Goal: Information Seeking & Learning: Learn about a topic

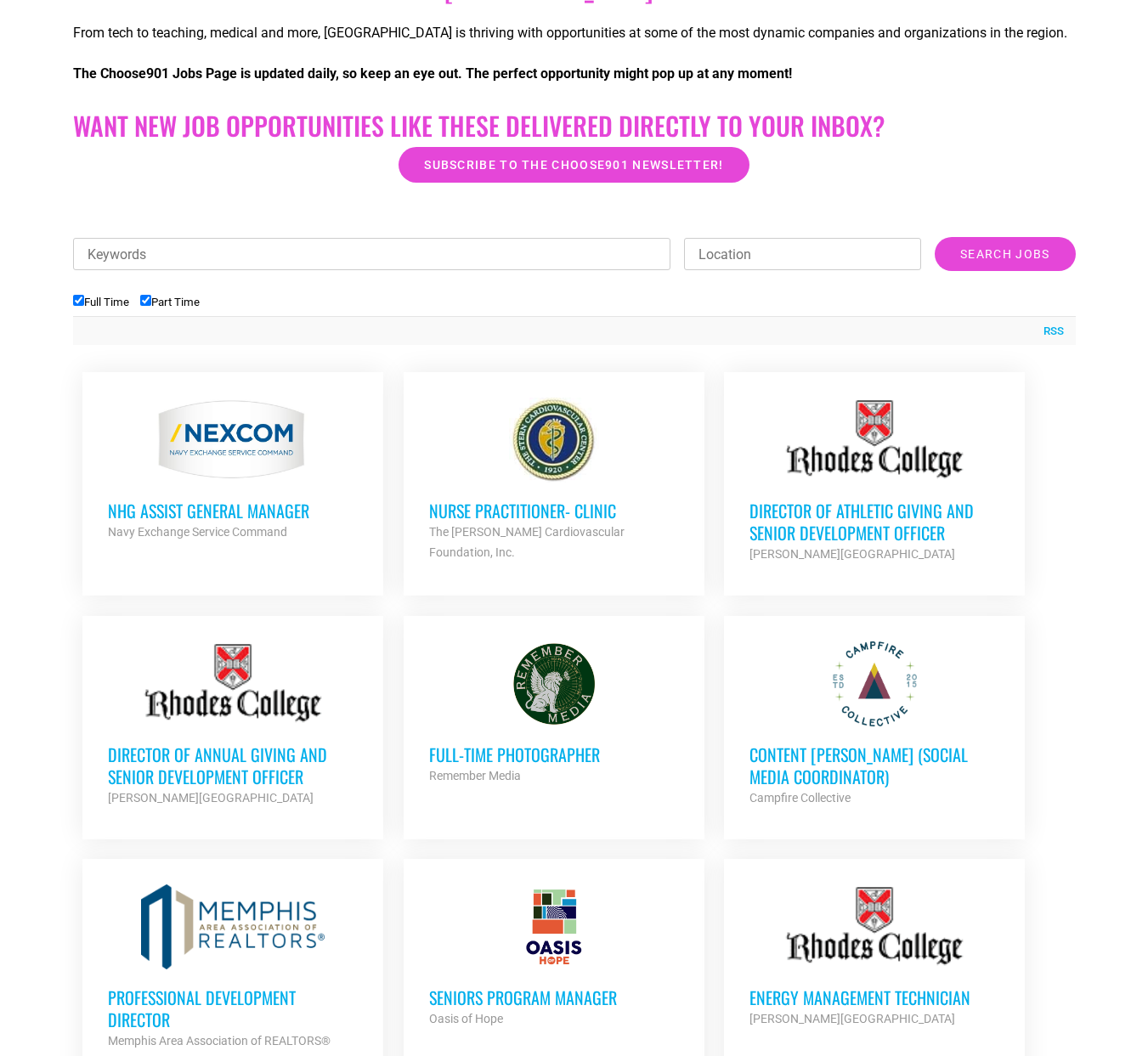
scroll to position [421, 0]
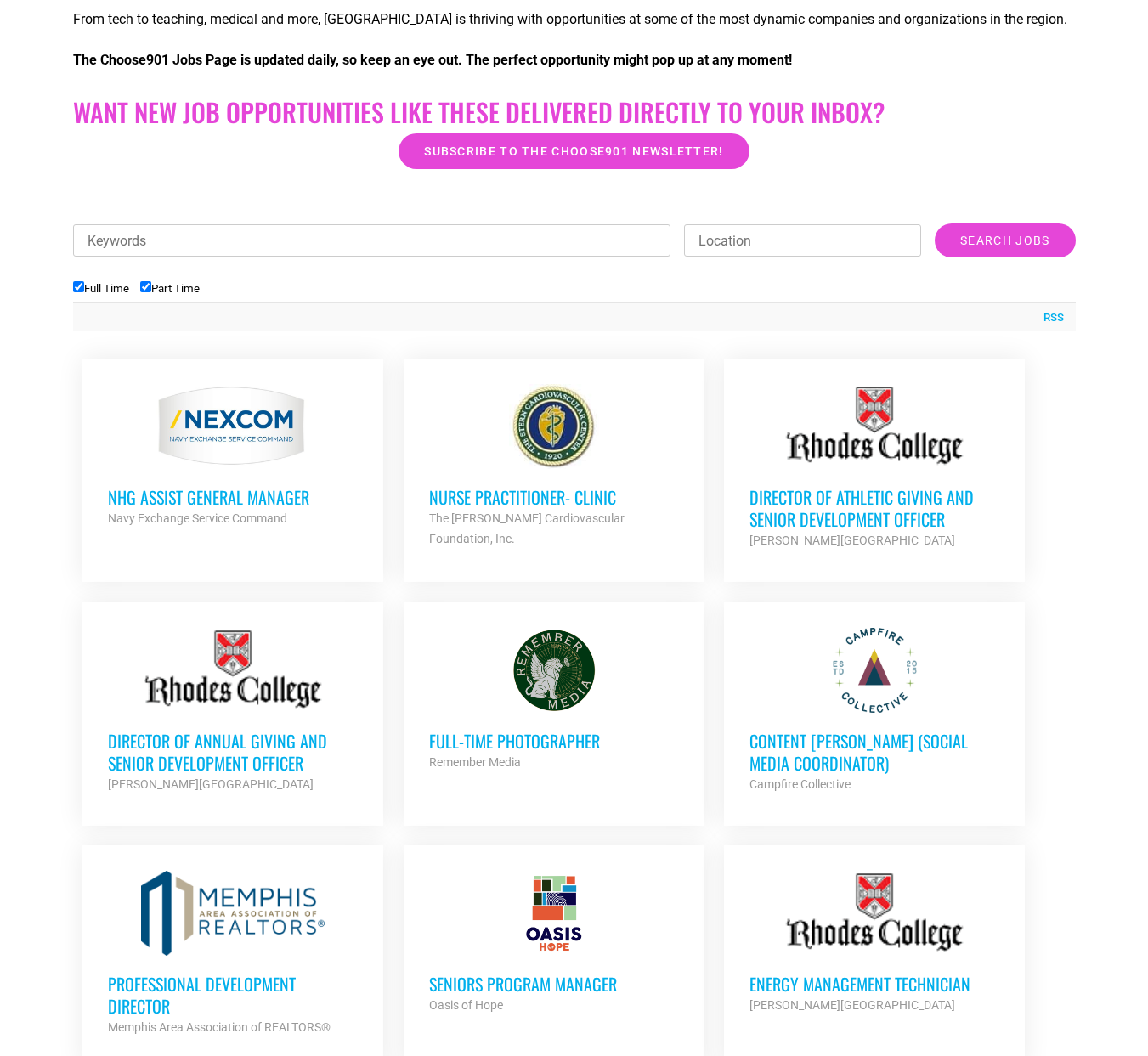
click at [534, 737] on h3 "Full-Time Photographer" at bounding box center [554, 741] width 249 height 22
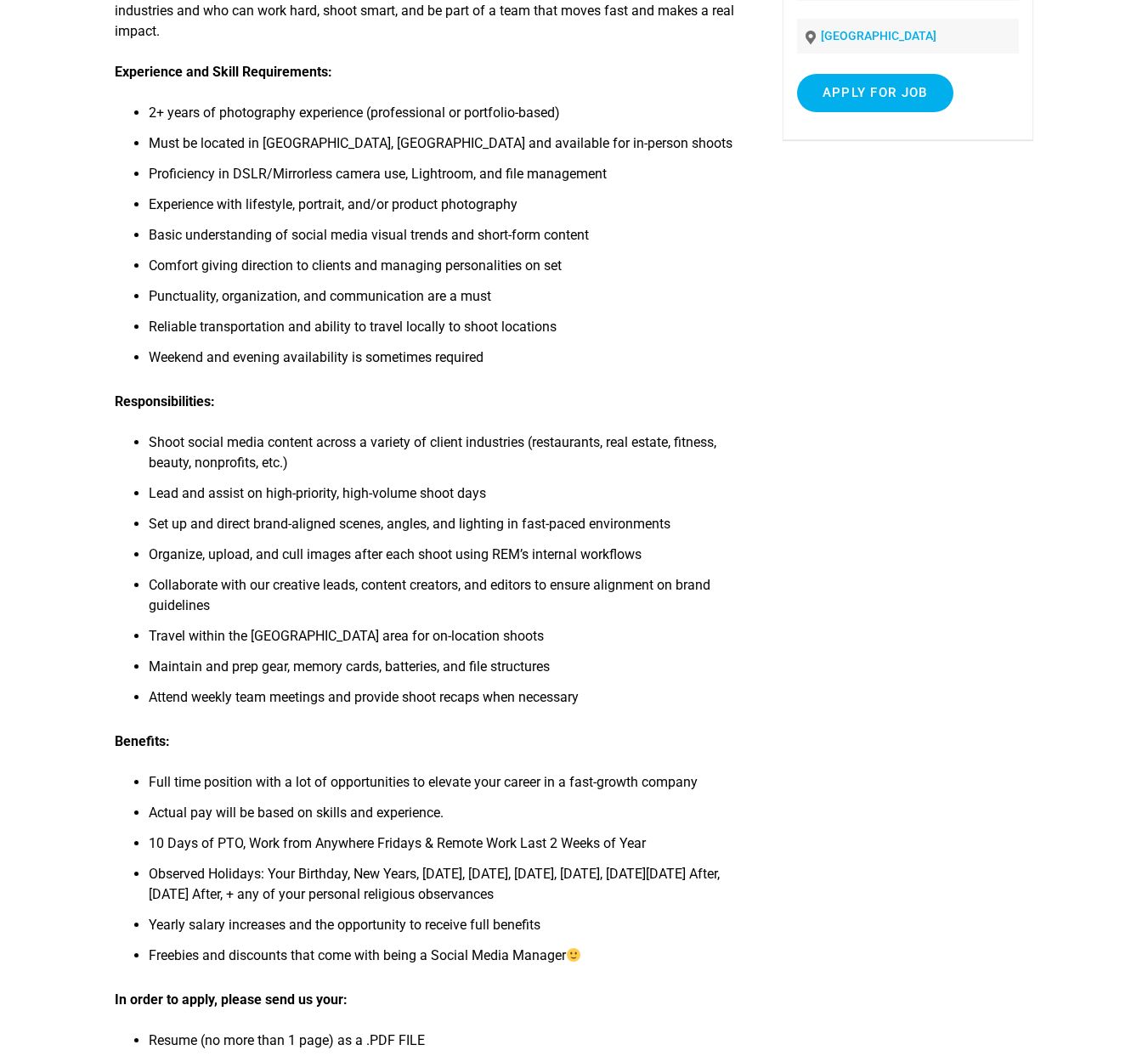
scroll to position [282, 0]
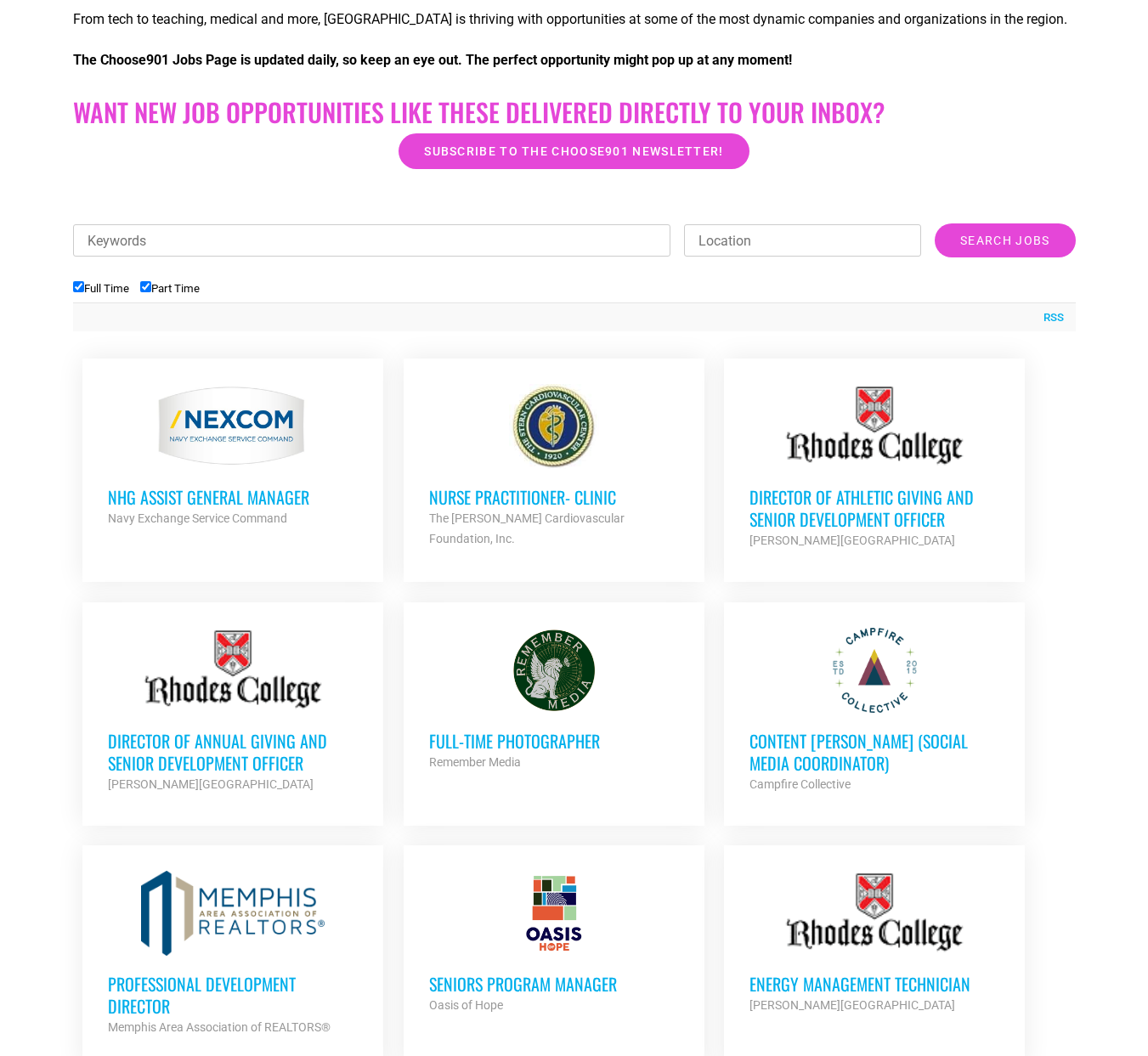
click at [812, 771] on h3 "Content [PERSON_NAME] (Social Media Coordinator)" at bounding box center [873, 752] width 249 height 44
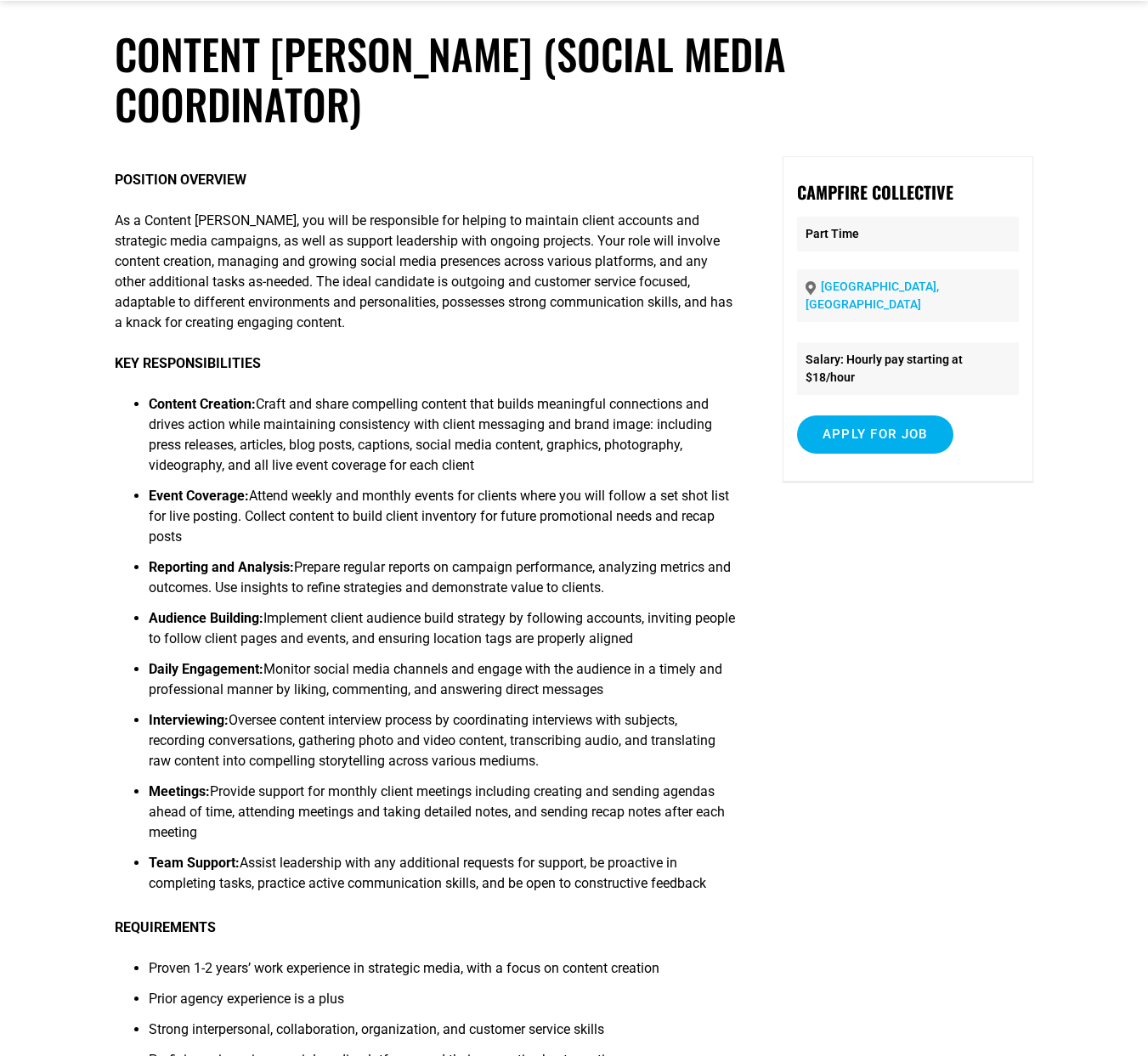
scroll to position [77, 0]
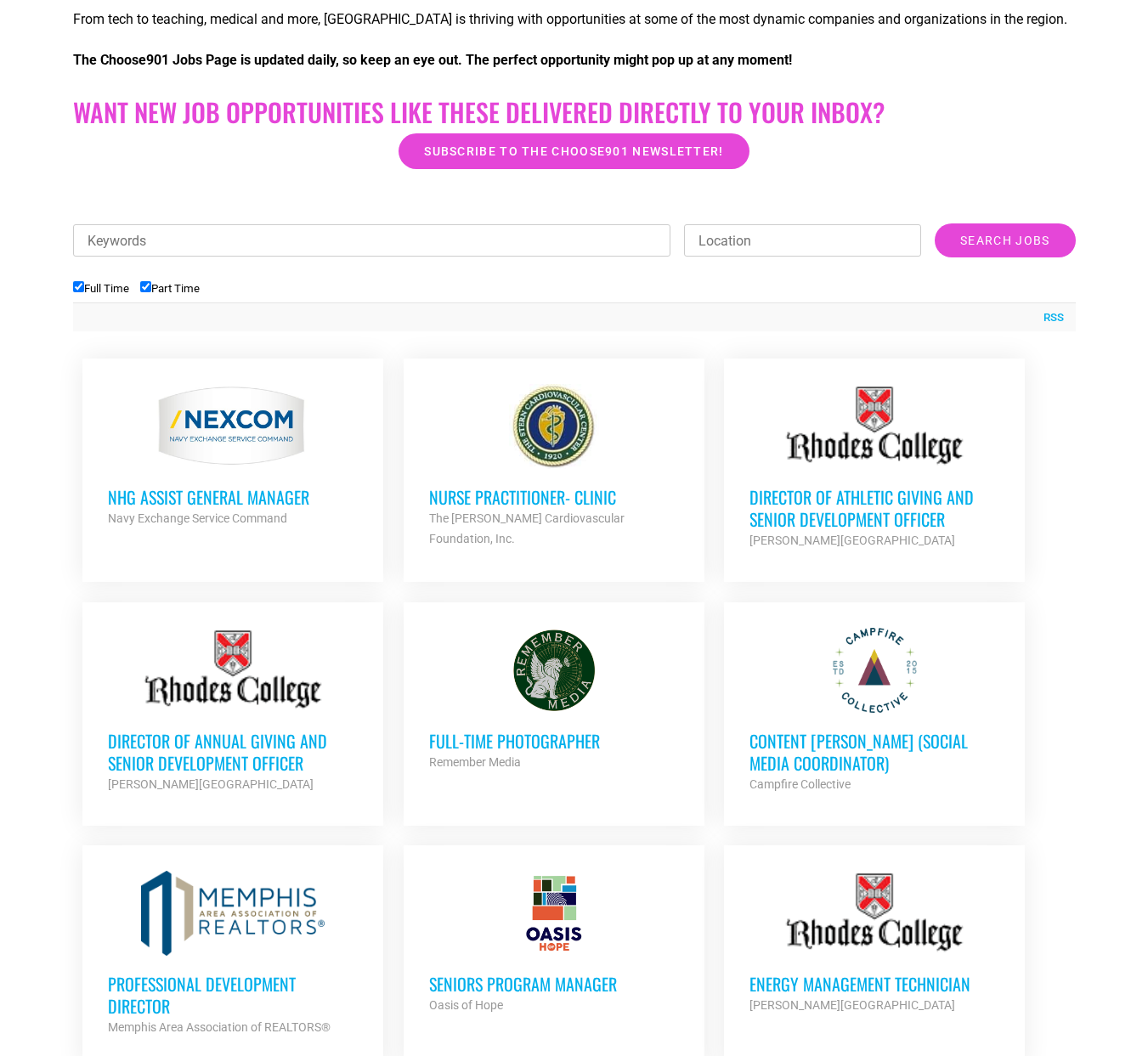
click at [512, 736] on h3 "Full-Time Photographer" at bounding box center [554, 741] width 249 height 22
